Goal: Task Accomplishment & Management: Use online tool/utility

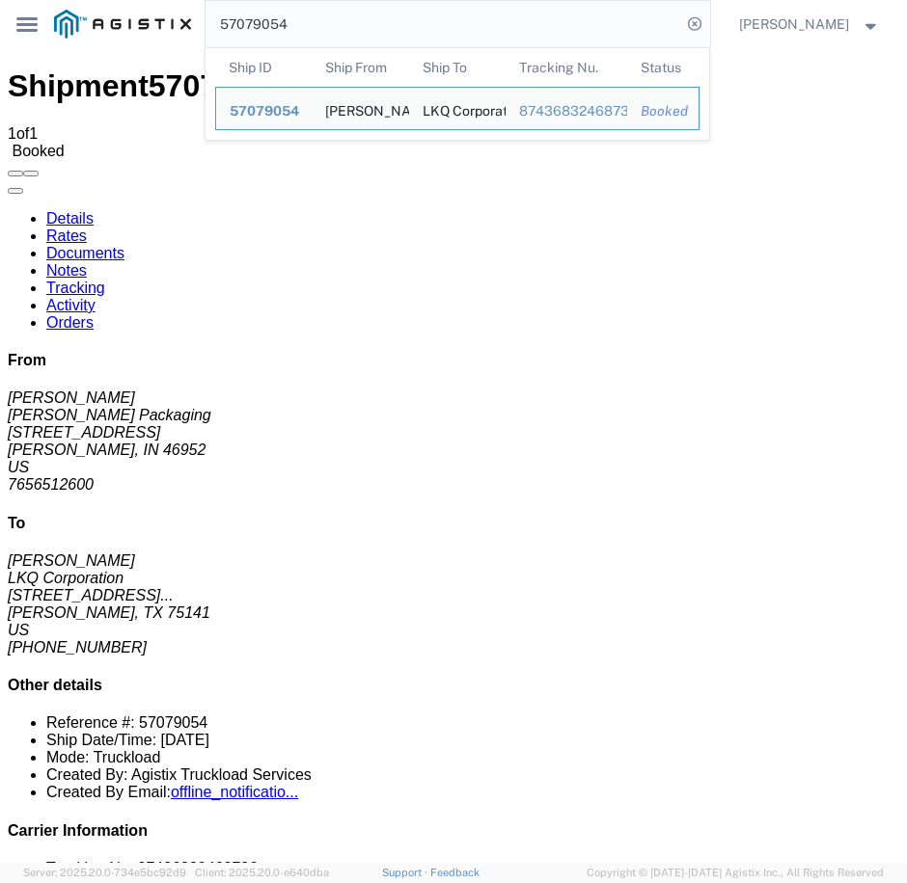
click at [342, 31] on input "57079054" at bounding box center [442, 24] width 474 height 46
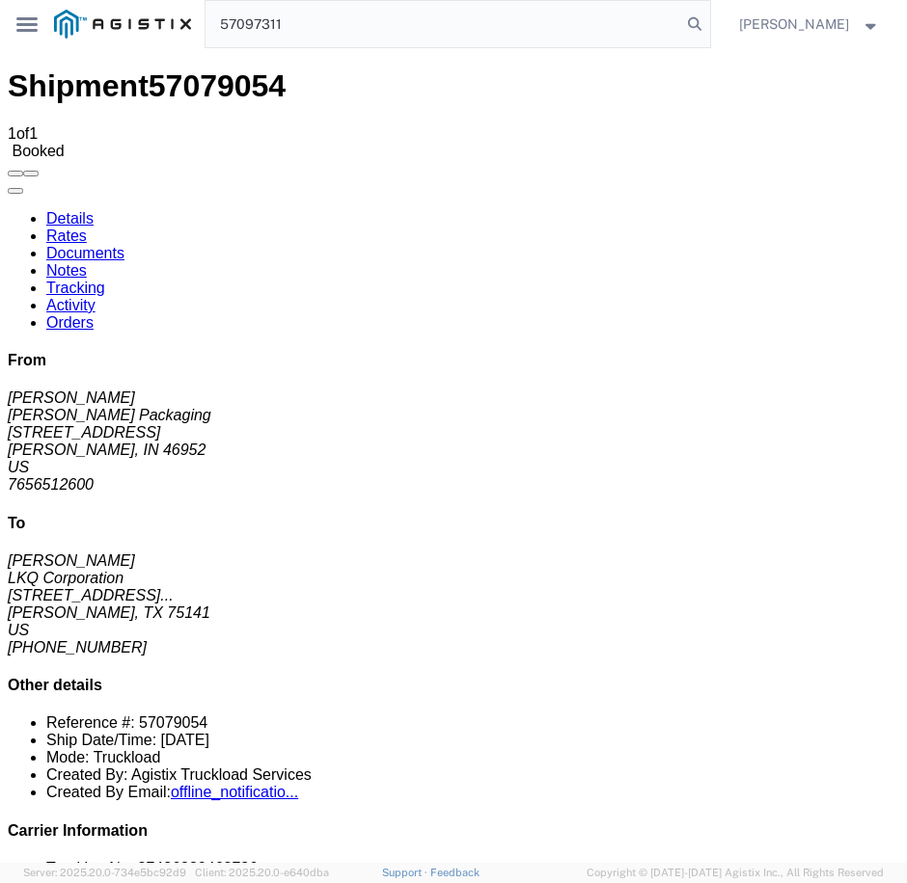
type input "57097311"
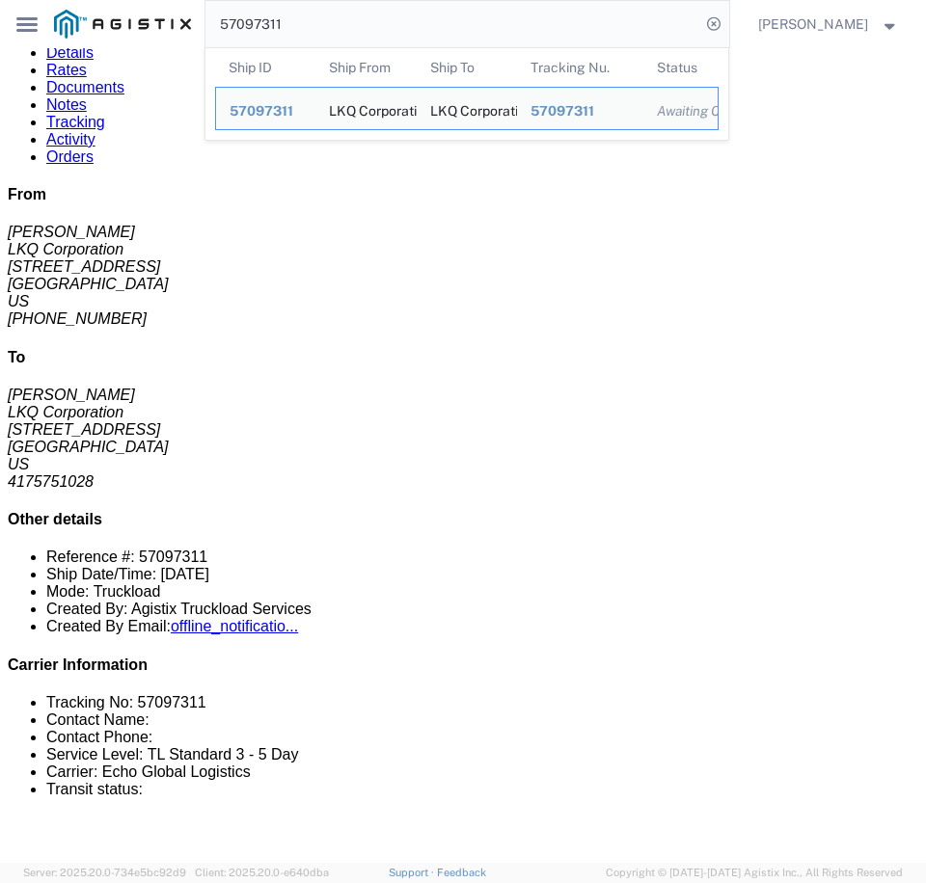
scroll to position [96, 0]
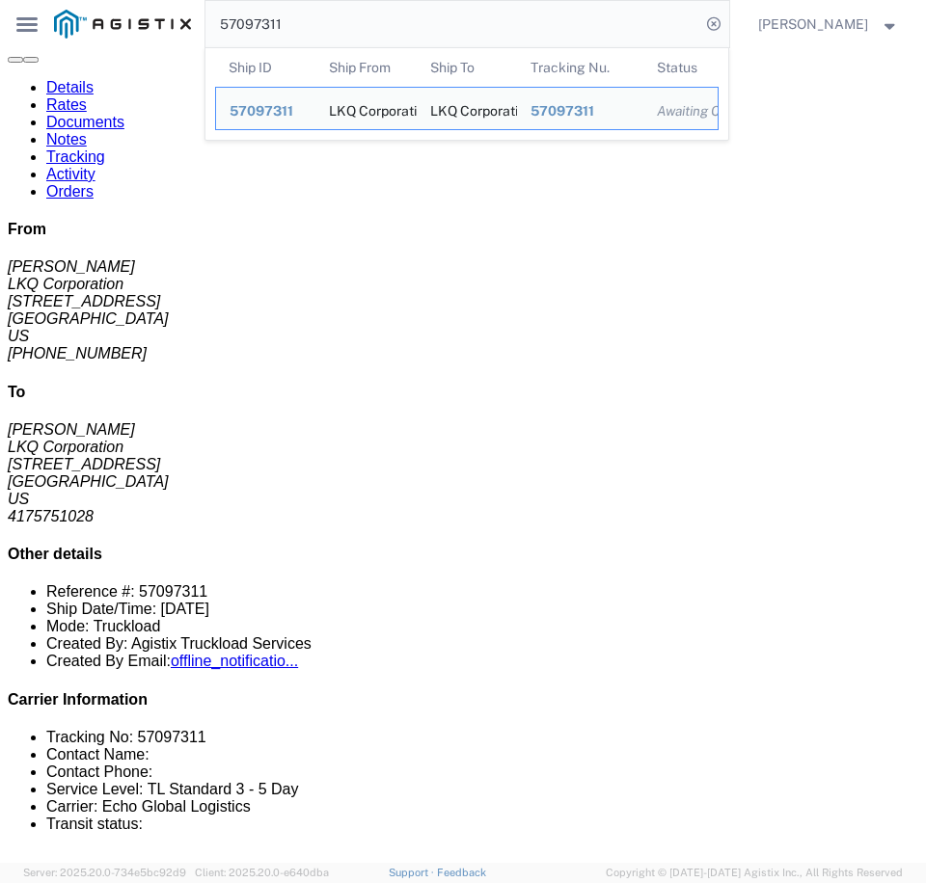
click b "10102025"
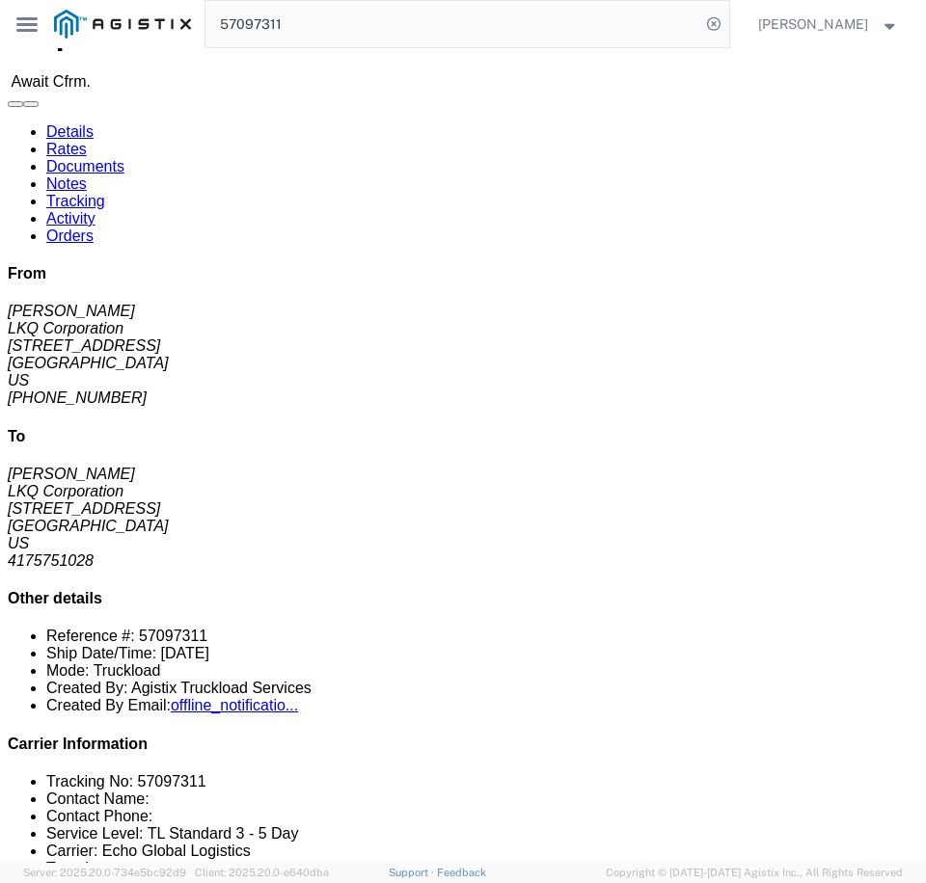
scroll to position [0, 0]
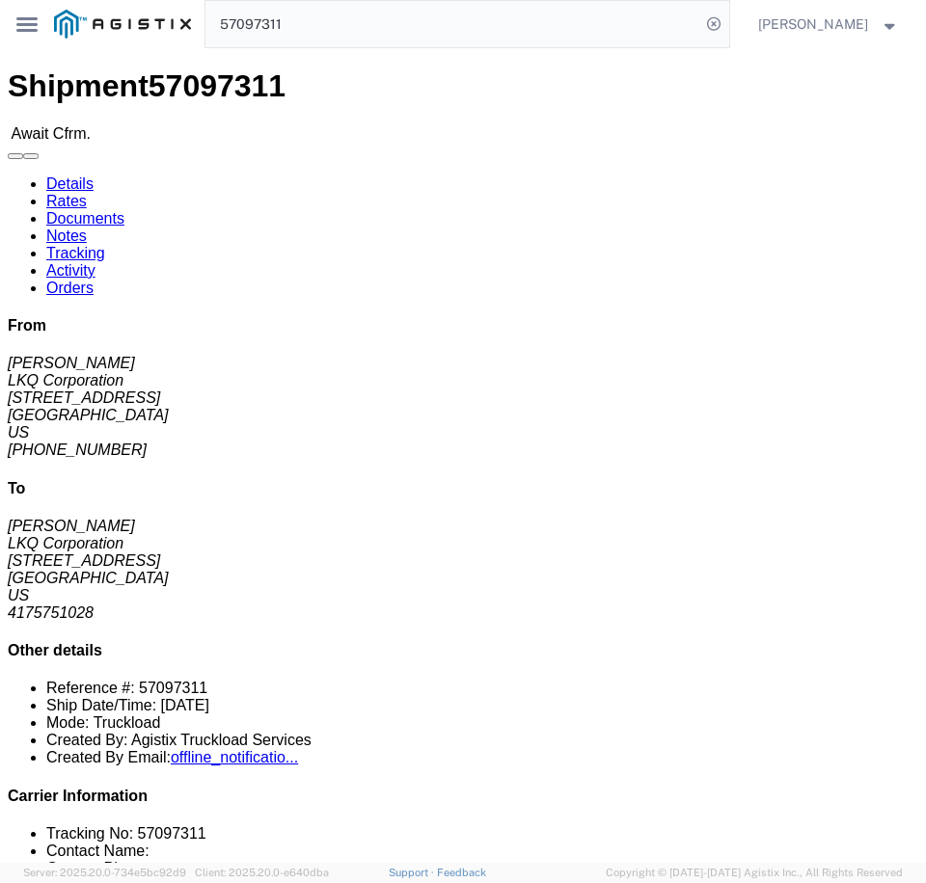
click link "Rates"
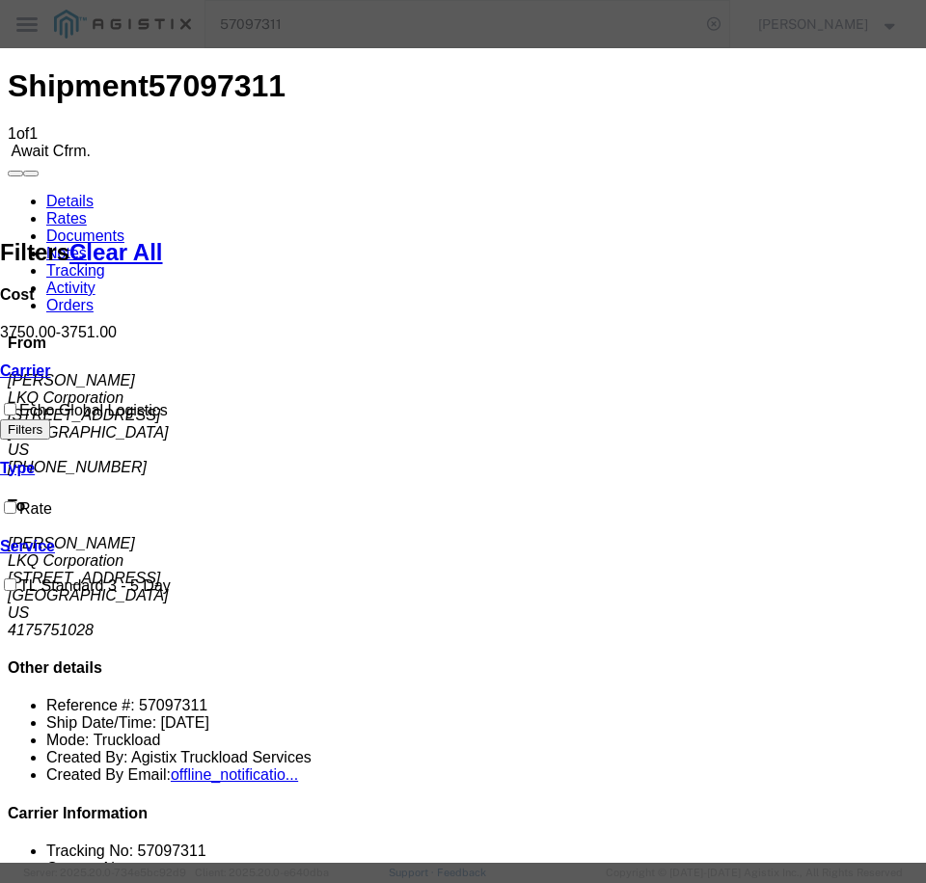
type input "64650574"
type input "[PERSON_NAME]"
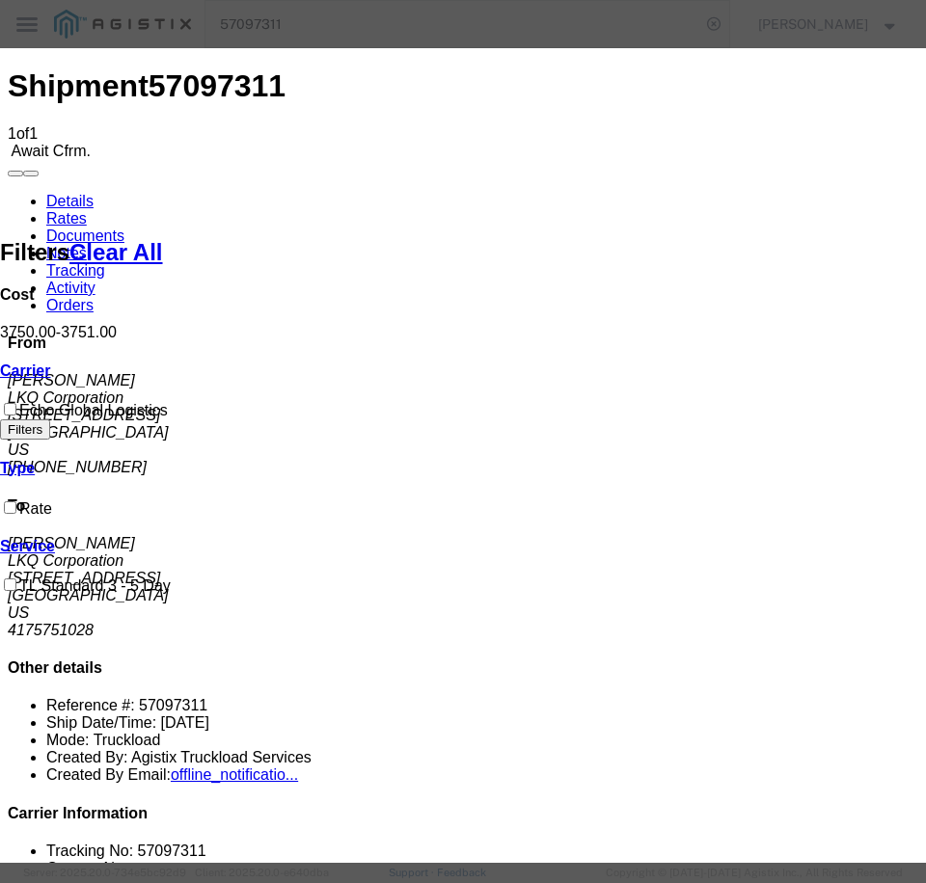
type input "3127686379"
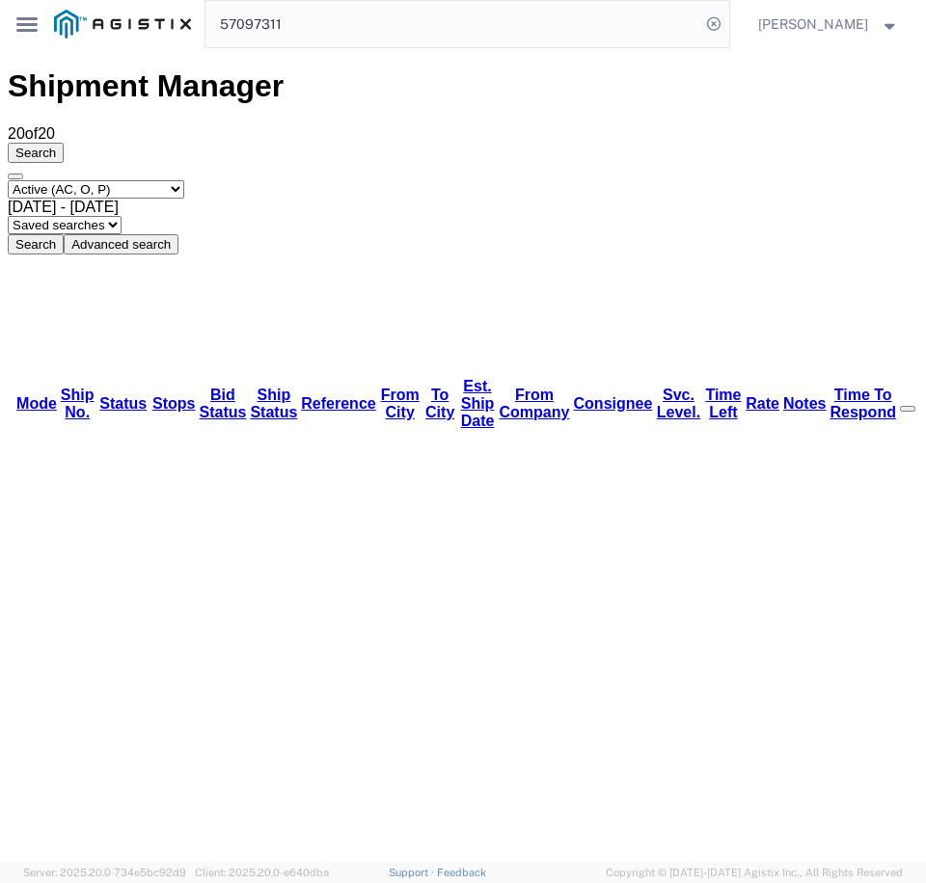
click at [695, 19] on input "57097311" at bounding box center [452, 24] width 494 height 46
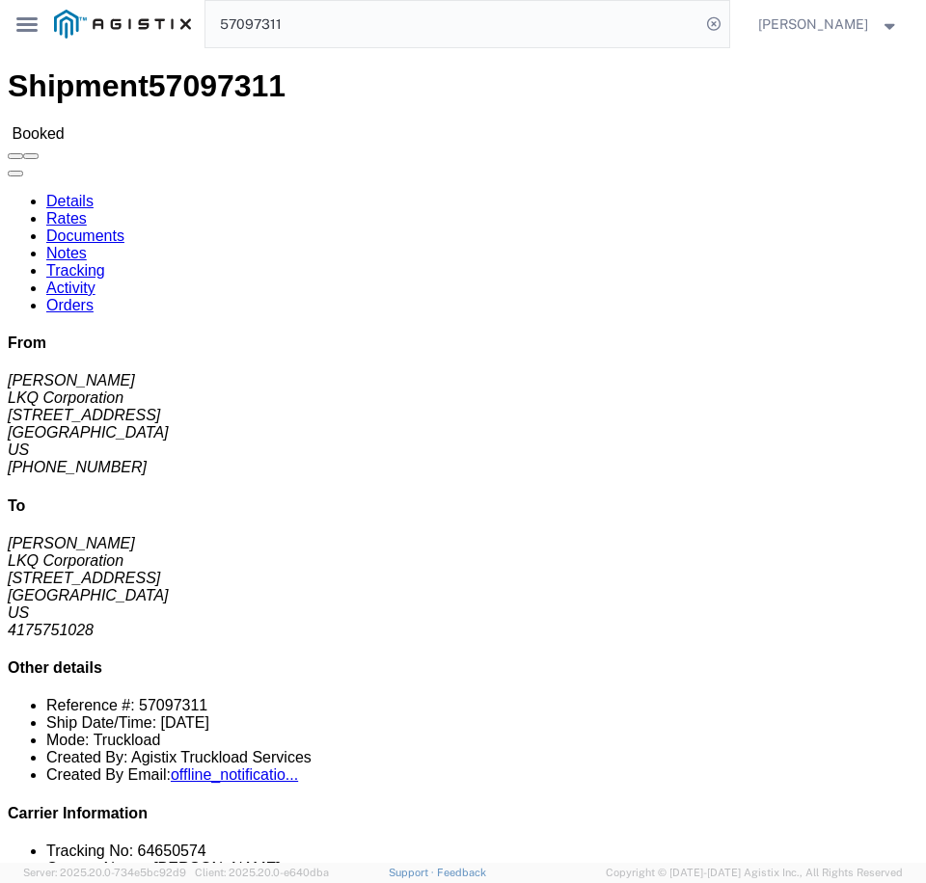
click link "Notes"
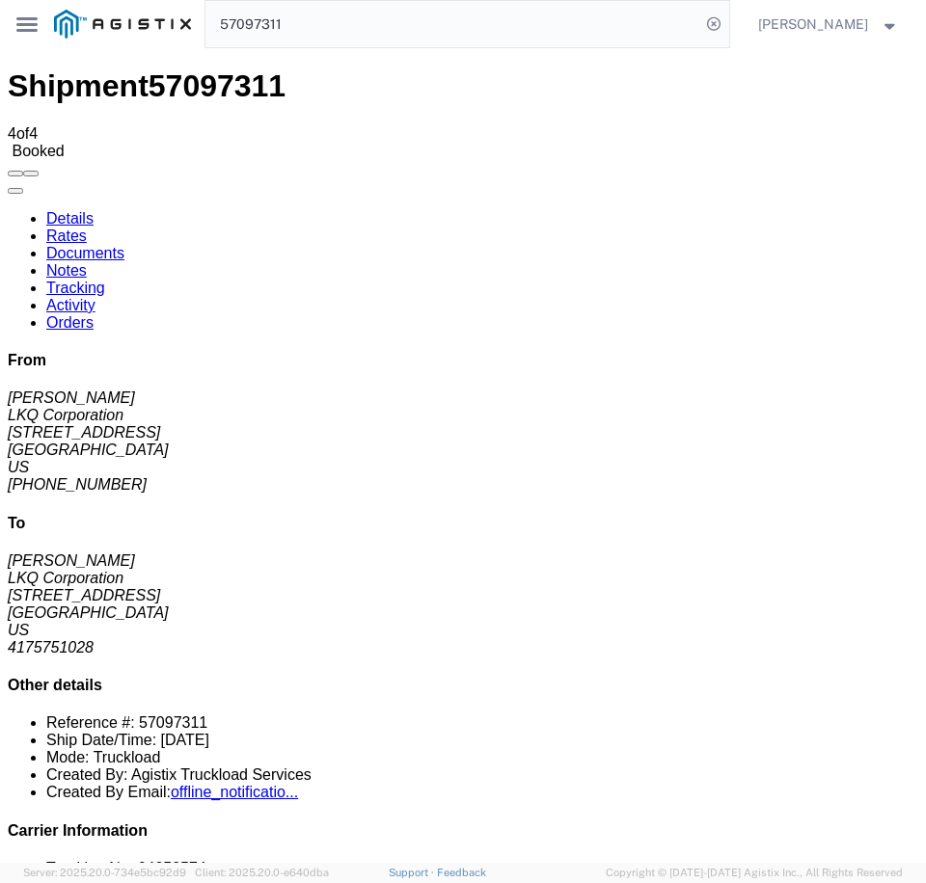
click at [67, 210] on link "Details" at bounding box center [69, 218] width 47 height 16
click link "Rates"
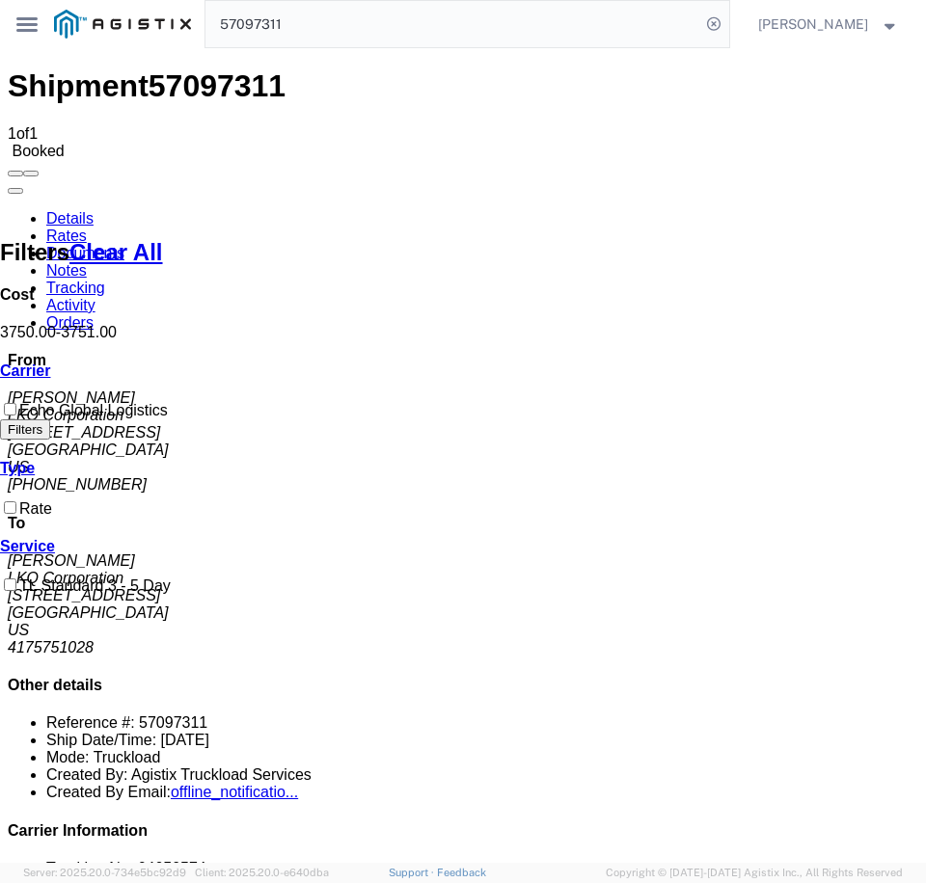
drag, startPoint x: 495, startPoint y: 241, endPoint x: 621, endPoint y: 248, distance: 126.5
click at [68, 210] on link "Details" at bounding box center [69, 218] width 47 height 16
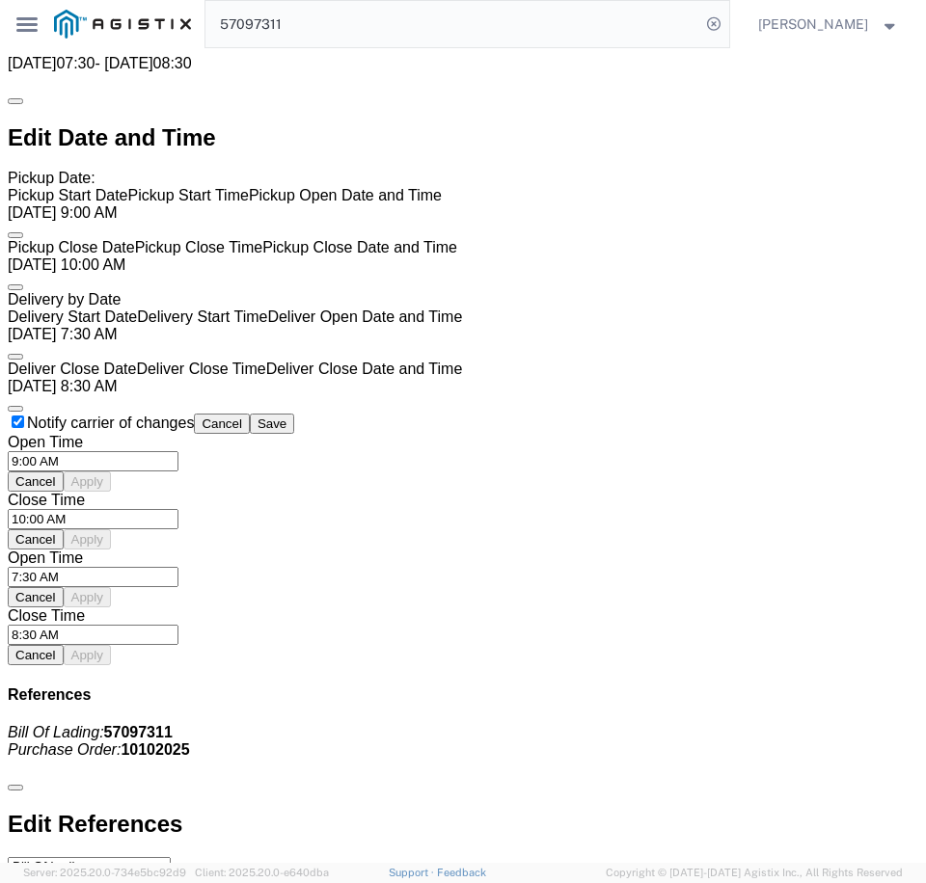
scroll to position [1736, 0]
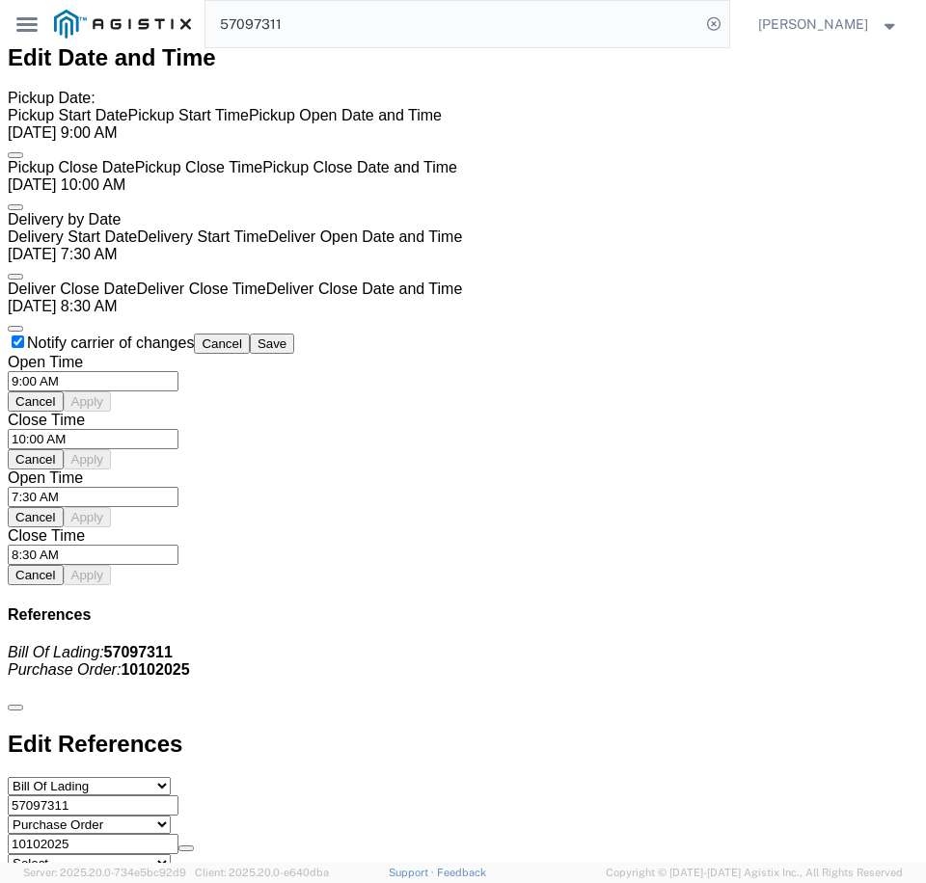
click div "Please fix the following errors Shipment Detail Ship From LKQ Corporation ([PER…"
